Goal: Communication & Community: Answer question/provide support

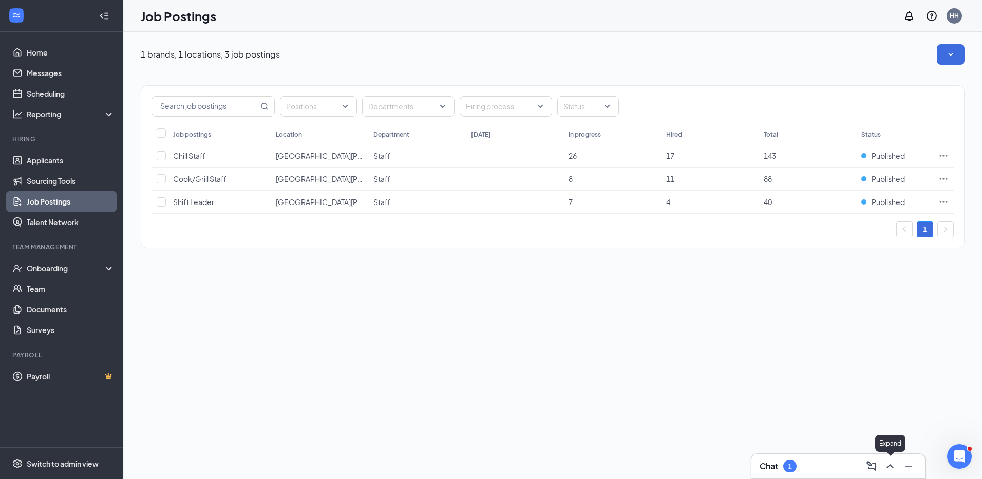
click at [891, 466] on icon "ChevronUp" at bounding box center [889, 466] width 7 height 4
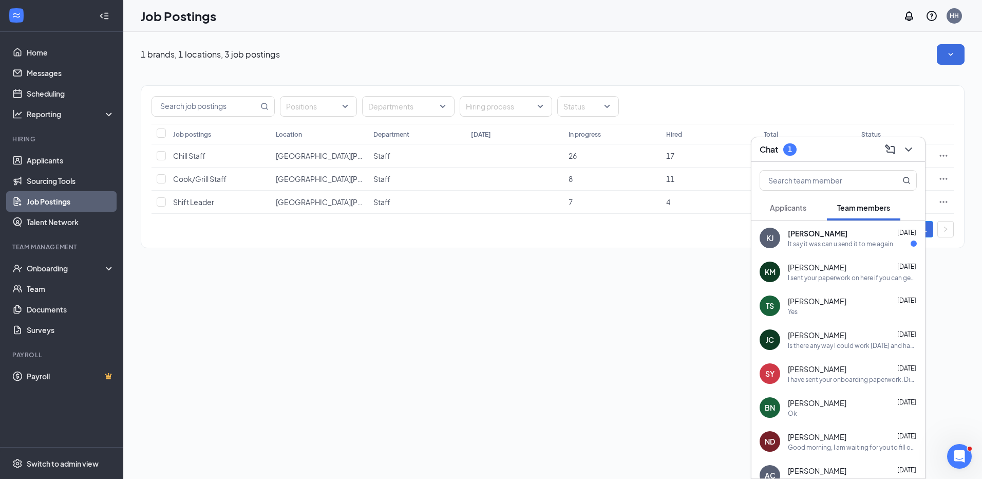
click at [853, 244] on div "It say it was can u send it to me again" at bounding box center [840, 243] width 105 height 9
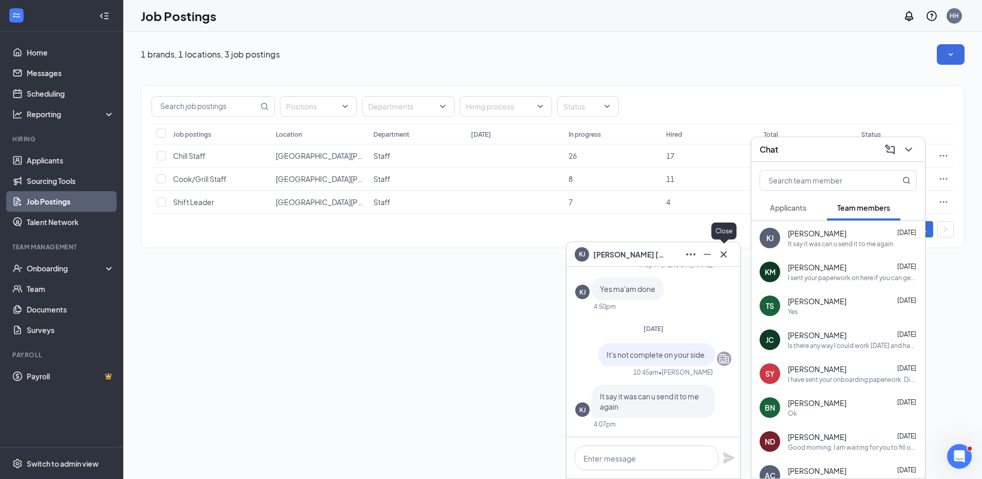
click at [725, 252] on icon "Cross" at bounding box center [723, 254] width 12 height 12
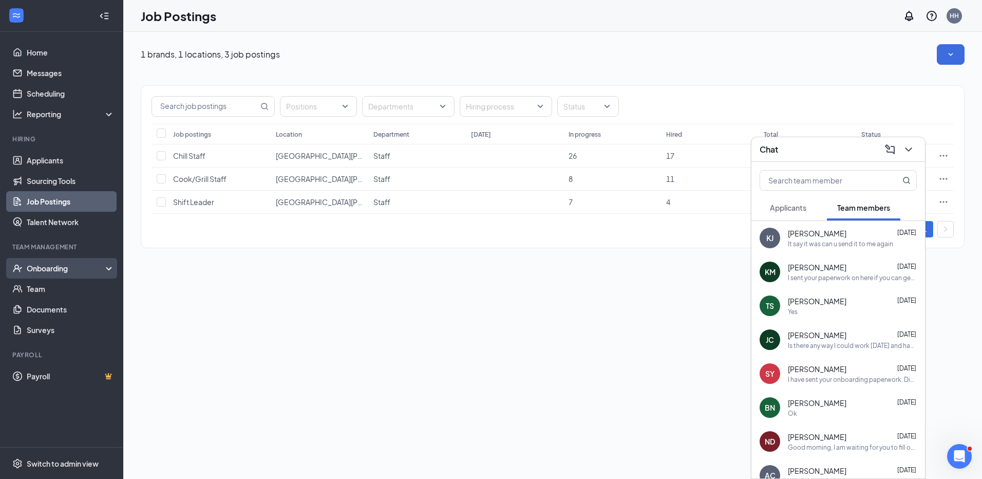
click at [67, 264] on div "Onboarding" at bounding box center [66, 268] width 79 height 10
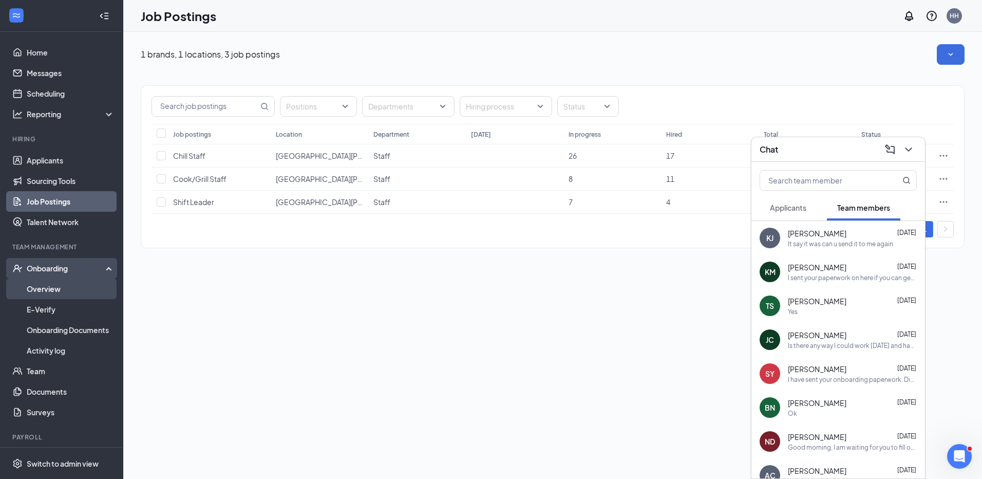
click at [69, 285] on link "Overview" at bounding box center [71, 288] width 88 height 21
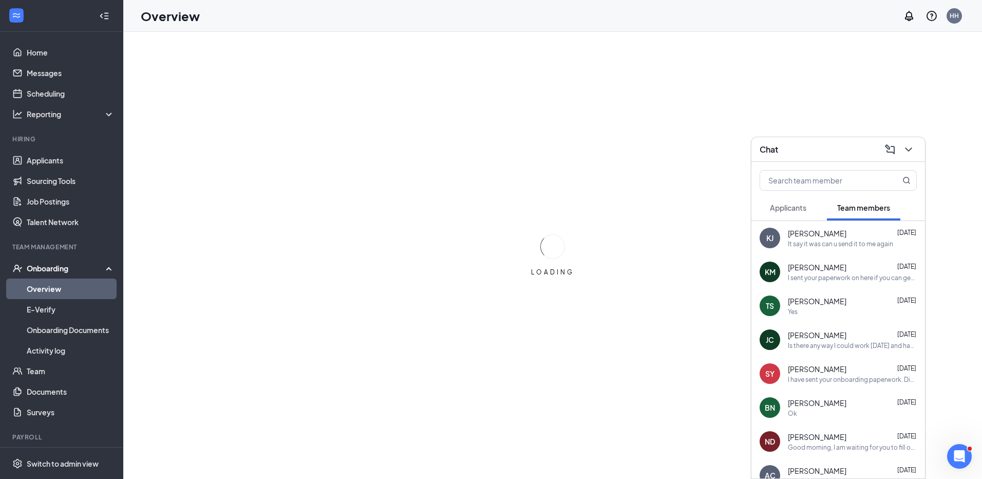
click at [910, 150] on icon "ChevronDown" at bounding box center [908, 149] width 12 height 12
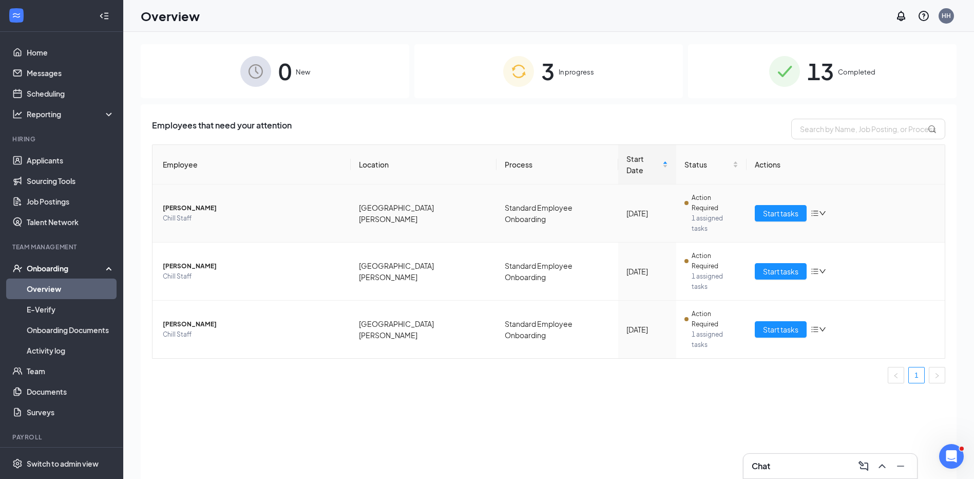
click at [816, 209] on icon "bars" at bounding box center [815, 213] width 8 height 8
click at [771, 207] on span "Start tasks" at bounding box center [780, 212] width 35 height 11
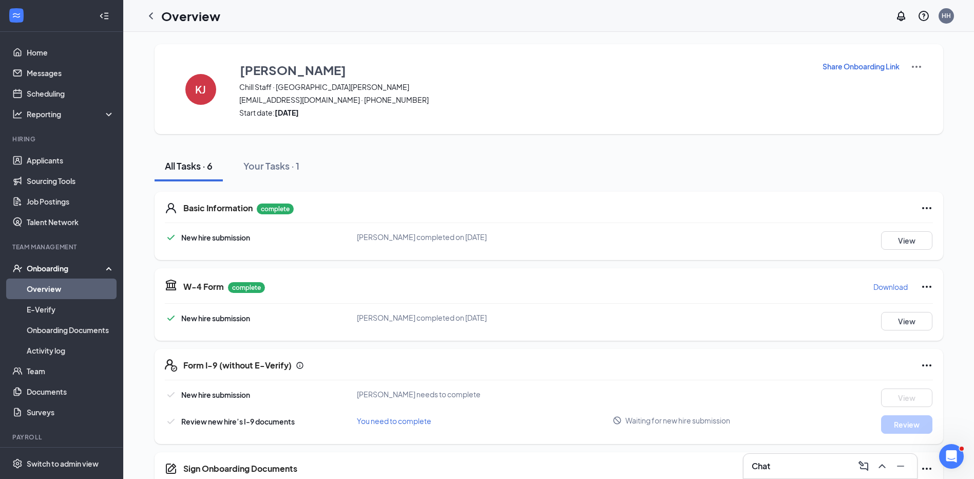
click at [914, 65] on img at bounding box center [916, 67] width 12 height 12
drag, startPoint x: 811, startPoint y: 124, endPoint x: 813, endPoint y: 143, distance: 19.1
click at [811, 125] on div "KJ [PERSON_NAME] Chill Staff · [GEOGRAPHIC_DATA][PERSON_NAME][EMAIL_ADDRESS][DO…" at bounding box center [549, 89] width 789 height 90
click at [854, 66] on p "Share Onboarding Link" at bounding box center [861, 66] width 77 height 10
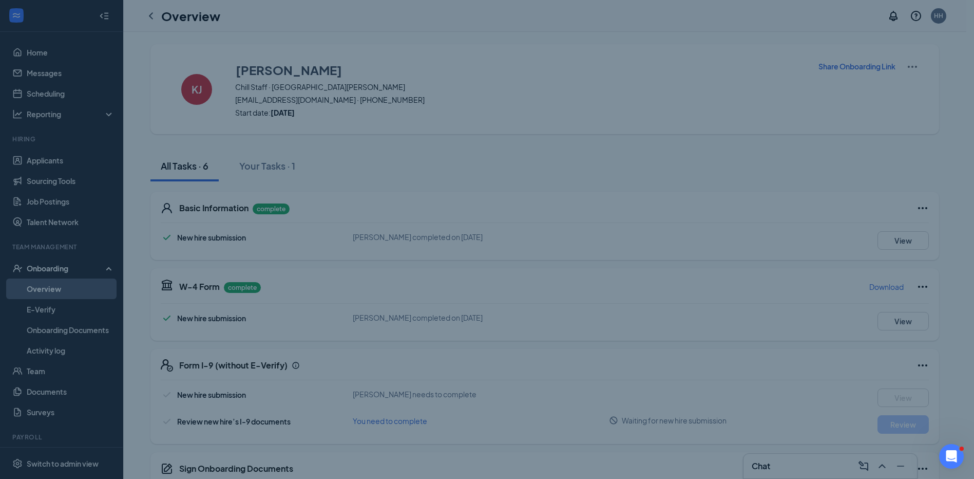
type textarea "Hi [PERSON_NAME], This is a gentle reminder to complete your onboarding before …"
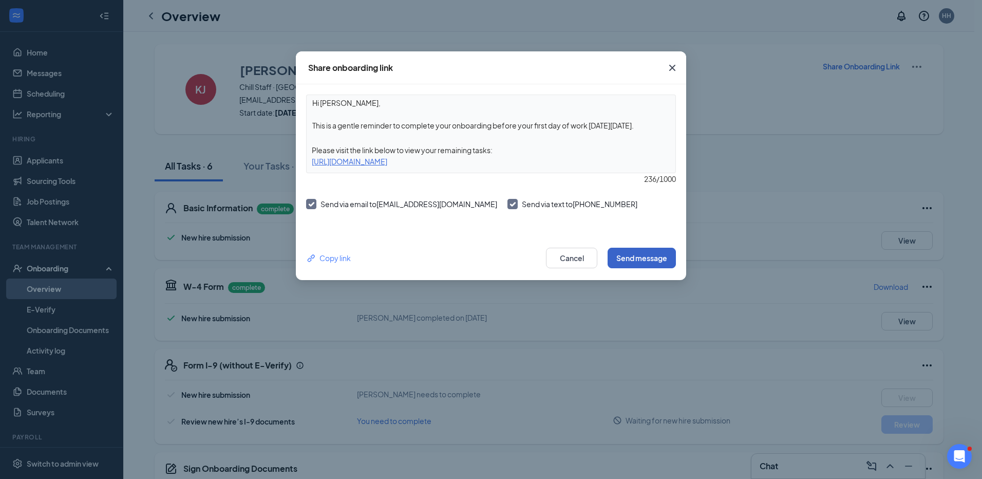
click at [632, 255] on button "Send message" at bounding box center [641, 257] width 68 height 21
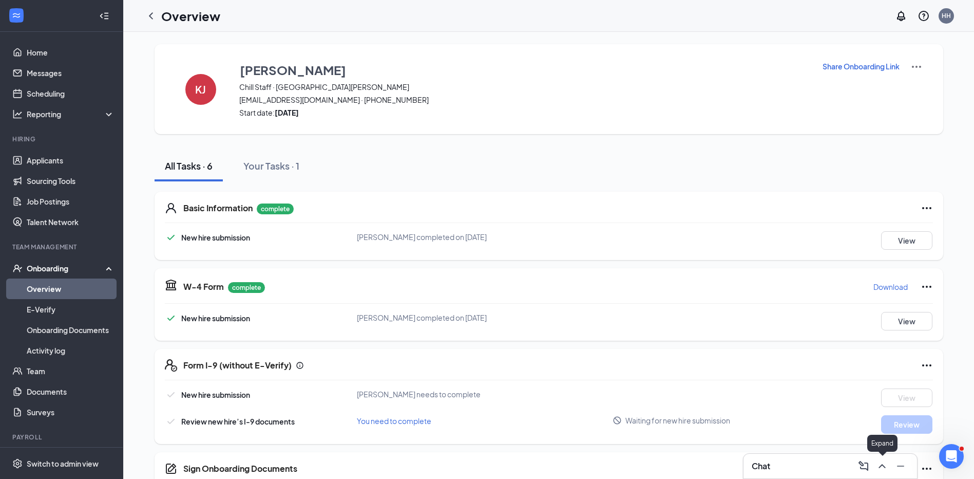
click at [880, 464] on icon "ChevronUp" at bounding box center [882, 466] width 12 height 12
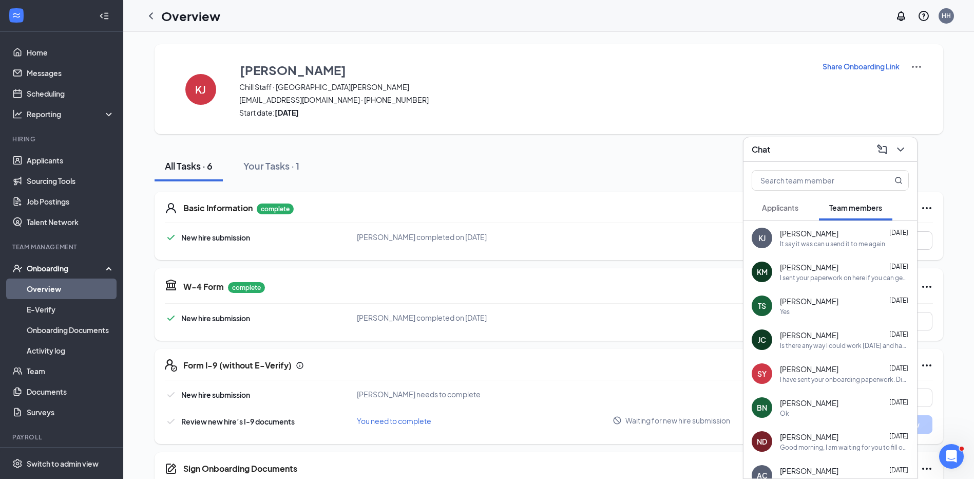
drag, startPoint x: 814, startPoint y: 242, endPoint x: 787, endPoint y: 292, distance: 56.6
click at [815, 243] on div "It say it was can u send it to me again" at bounding box center [832, 243] width 105 height 9
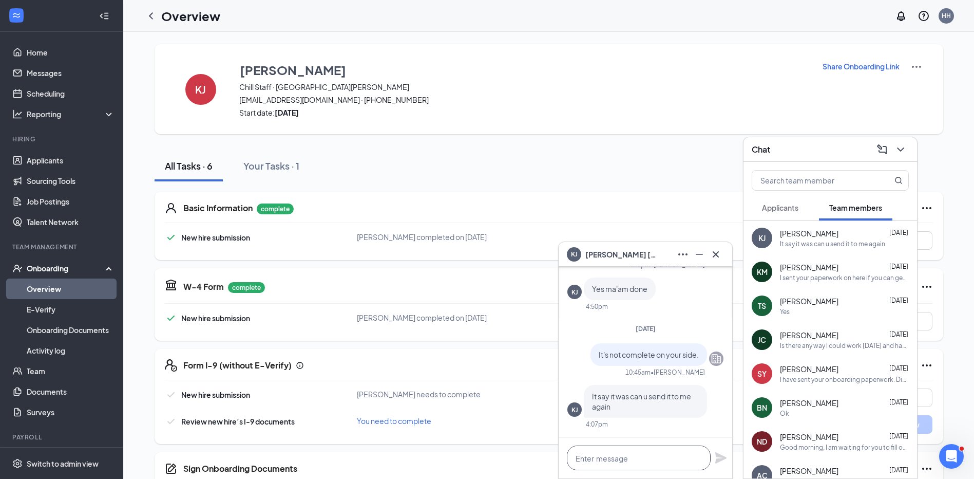
click at [655, 466] on textarea at bounding box center [639, 457] width 144 height 25
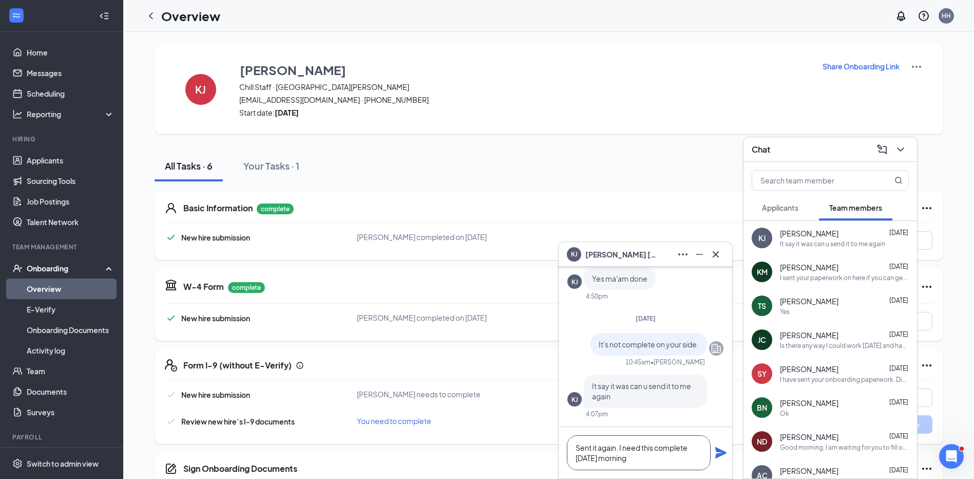
click at [573, 460] on textarea "Sent it again. I need this complete [DATE] morning" at bounding box center [639, 452] width 144 height 35
click at [679, 460] on textarea "Sent it again. I need this complete before [DATE] morning" at bounding box center [639, 452] width 144 height 35
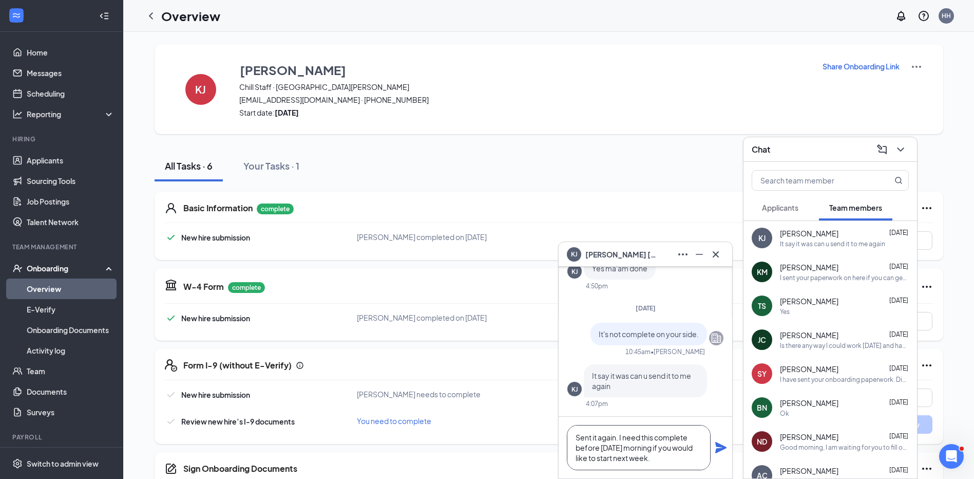
type textarea "Sent it again. I need this complete before [DATE] morning if you would like to …"
click at [719, 447] on icon "Plane" at bounding box center [721, 447] width 12 height 12
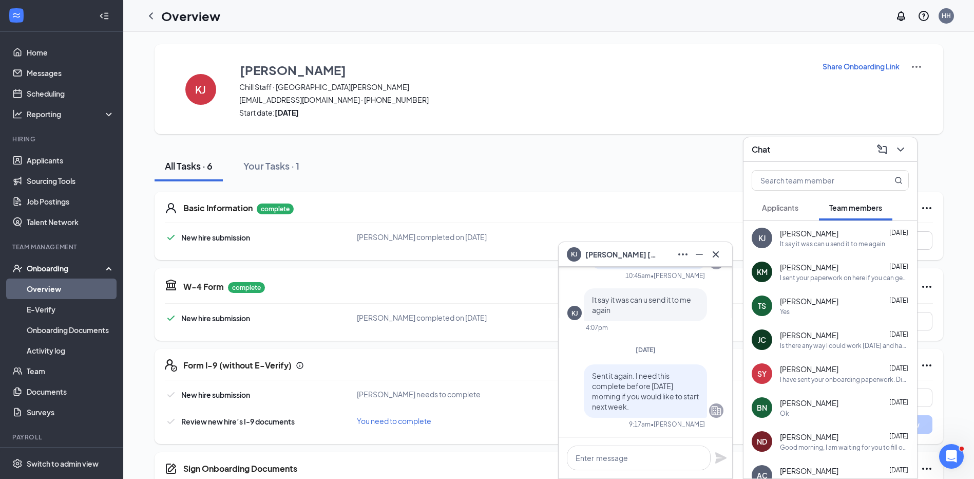
scroll to position [0, 0]
click at [719, 254] on icon "Cross" at bounding box center [716, 254] width 12 height 12
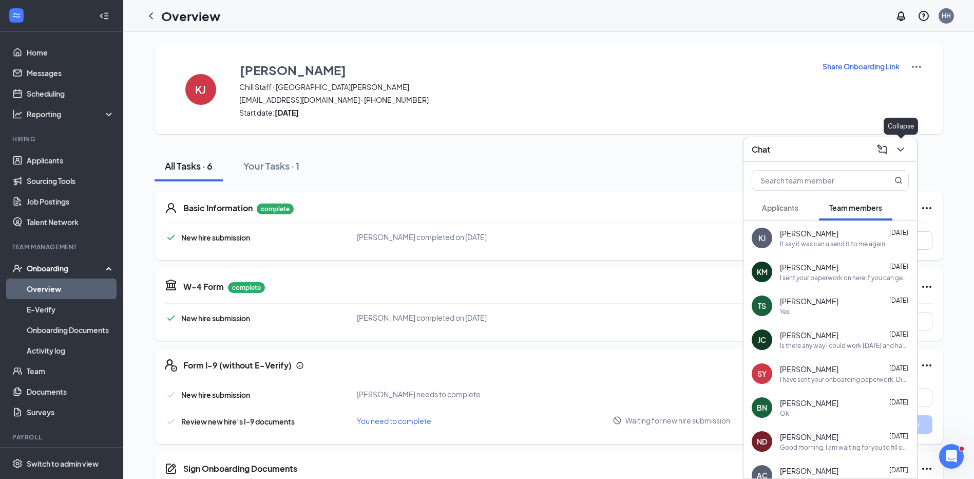
click at [896, 149] on icon "ChevronDown" at bounding box center [900, 149] width 12 height 12
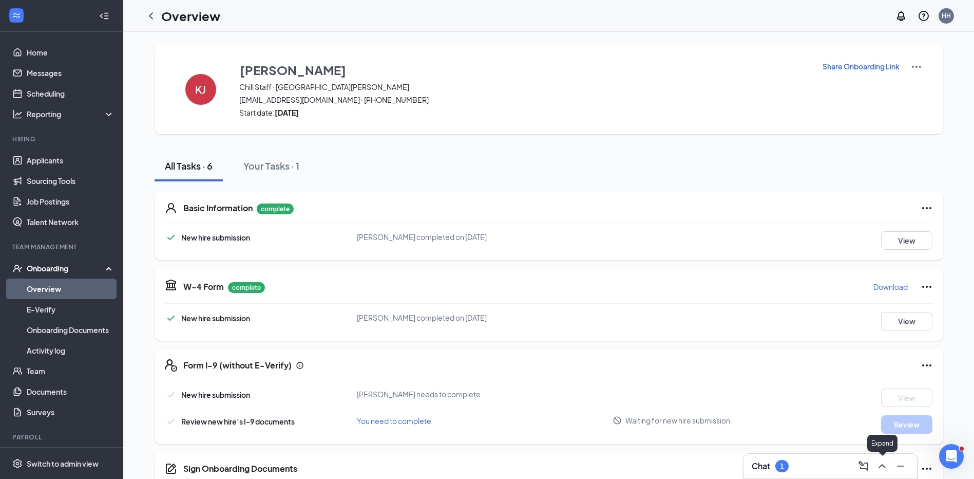
click at [887, 465] on icon "ChevronUp" at bounding box center [882, 466] width 12 height 12
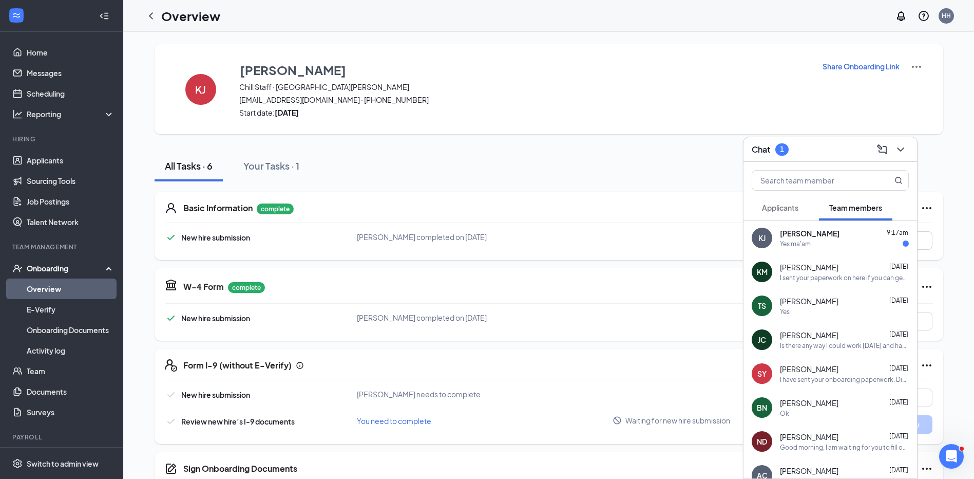
click at [840, 239] on div "Yes ma'am" at bounding box center [844, 243] width 129 height 9
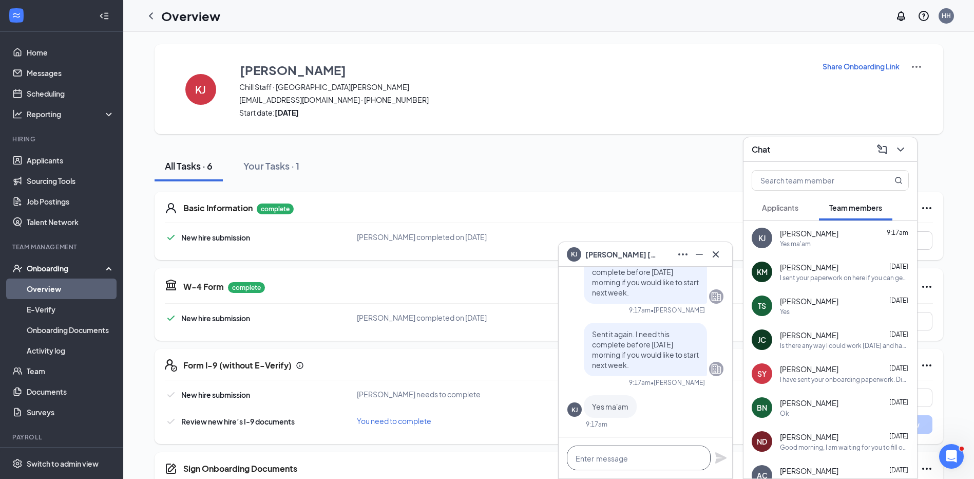
click at [634, 459] on textarea at bounding box center [639, 457] width 144 height 25
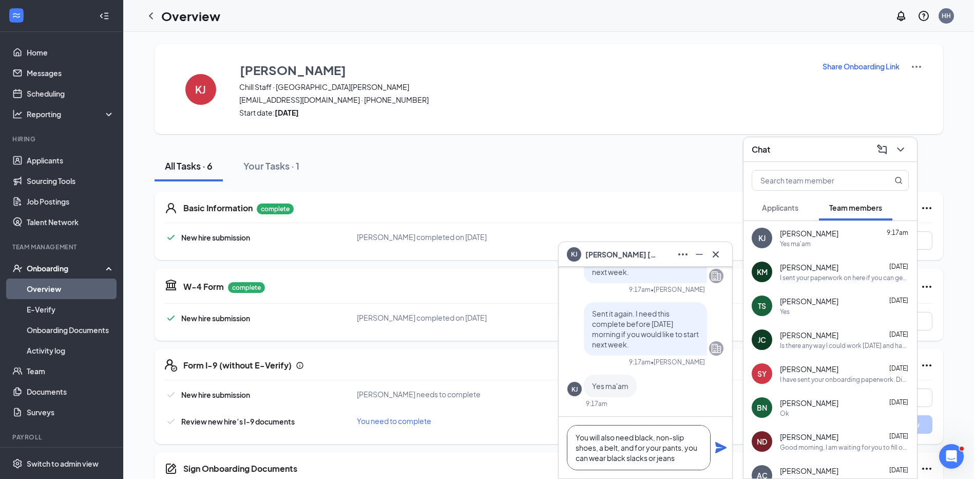
click at [657, 456] on textarea "You will also need black, non-slip shoes, a belt, and for your pants, you can w…" at bounding box center [639, 447] width 144 height 45
click at [697, 460] on textarea "You will also need black, non-slip shoes, a belt, and for your pants, you can w…" at bounding box center [639, 447] width 144 height 45
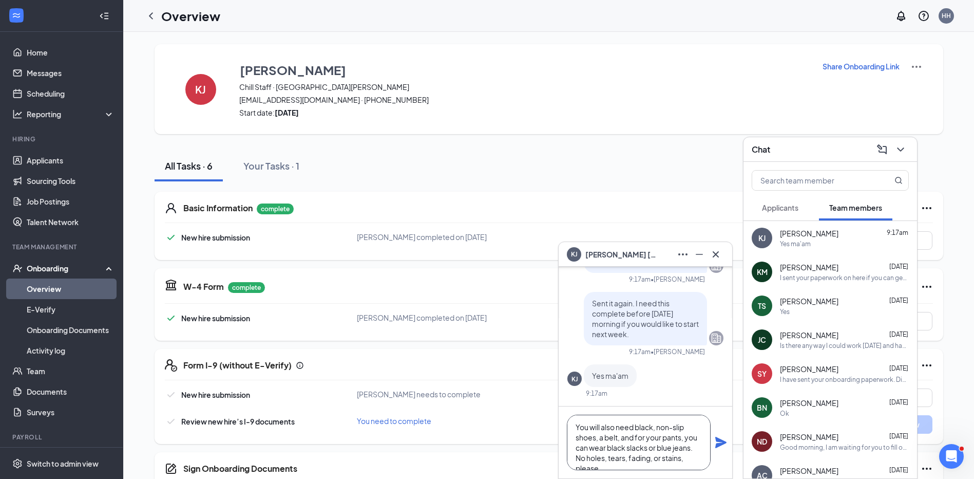
scroll to position [11, 0]
type textarea "You will also need black, non-slip shoes, a belt, and for your pants, you can w…"
click at [718, 441] on icon "Plane" at bounding box center [720, 441] width 11 height 11
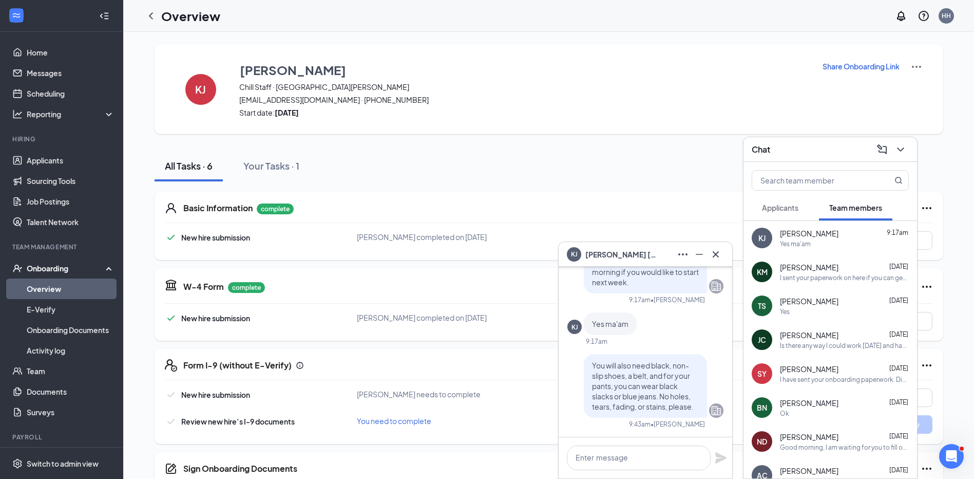
scroll to position [0, 0]
click at [713, 253] on icon "Cross" at bounding box center [716, 254] width 12 height 12
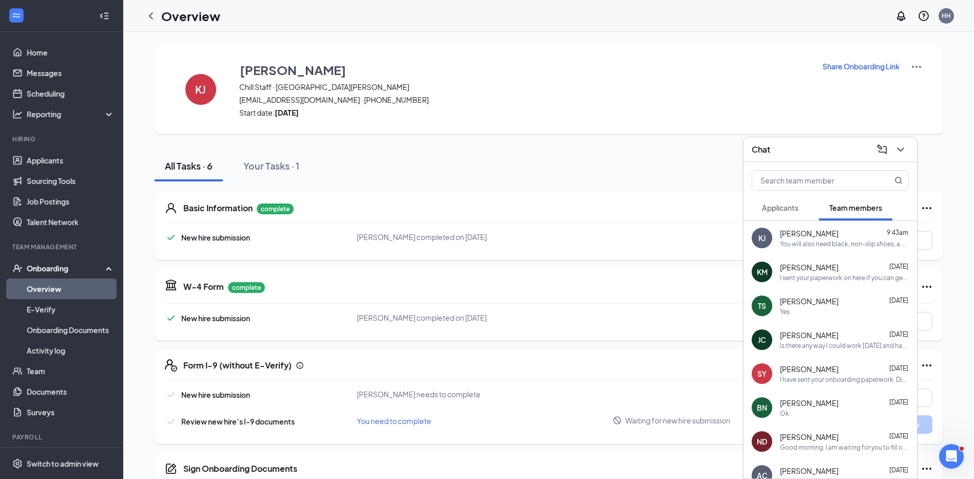
drag, startPoint x: 904, startPoint y: 148, endPoint x: 905, endPoint y: 3, distance: 145.3
click at [905, 148] on icon "ChevronDown" at bounding box center [900, 149] width 12 height 12
